Goal: Information Seeking & Learning: Find specific fact

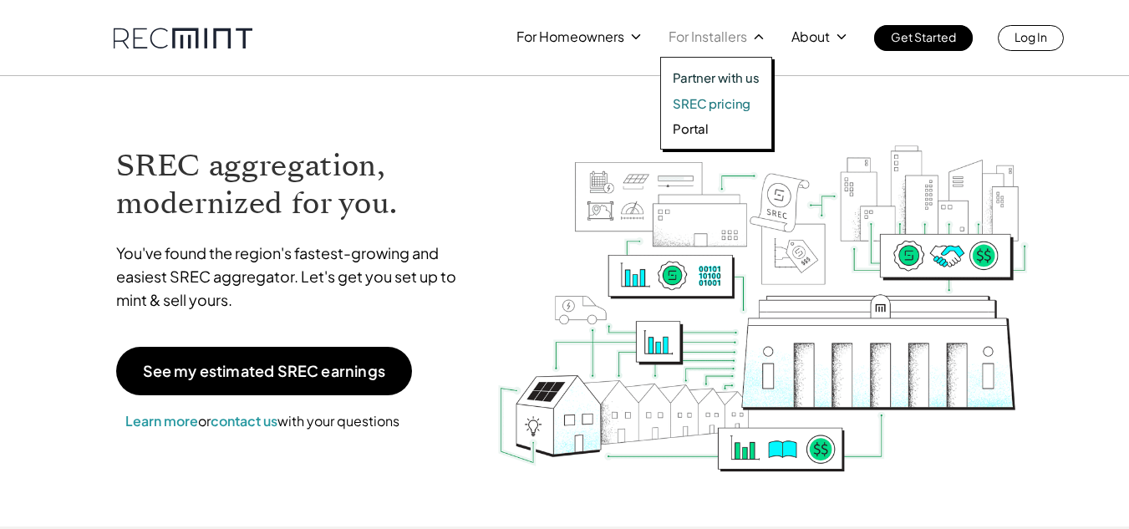
click at [699, 96] on p "SREC pricing" at bounding box center [712, 103] width 78 height 17
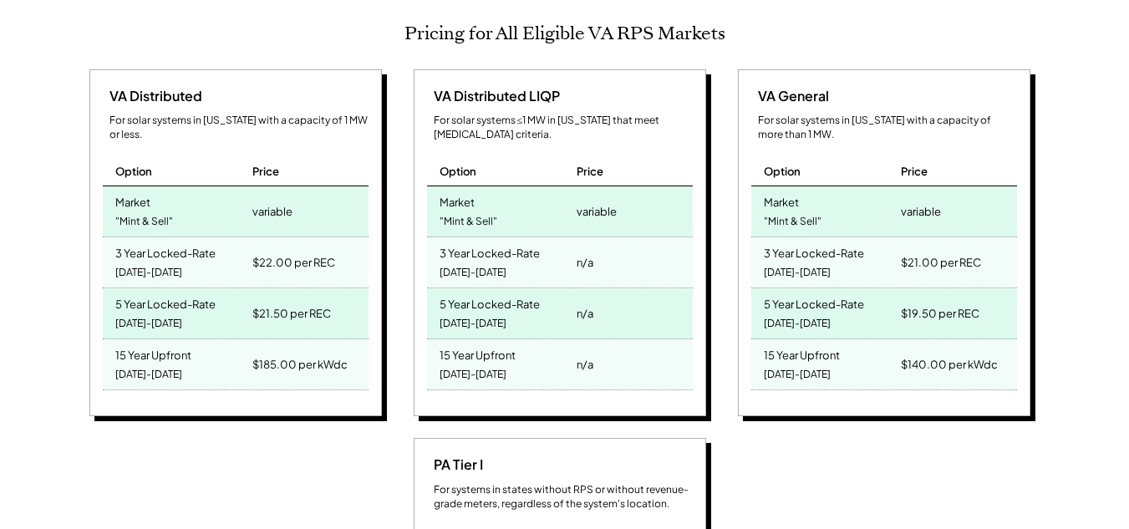
scroll to position [276, 740]
drag, startPoint x: 252, startPoint y: 349, endPoint x: 371, endPoint y: 340, distance: 119.8
click at [371, 340] on div "VA Distributed For solar systems in [US_STATE] with a capacity of 1 MW or less.…" at bounding box center [235, 243] width 293 height 348
